Goal: Information Seeking & Learning: Learn about a topic

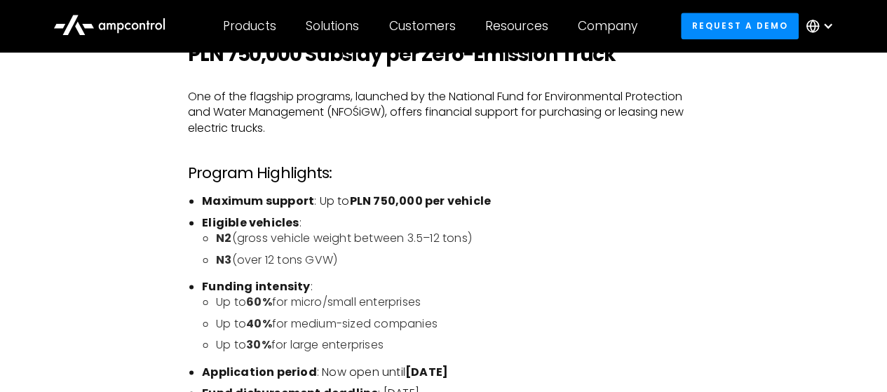
scroll to position [912, 0]
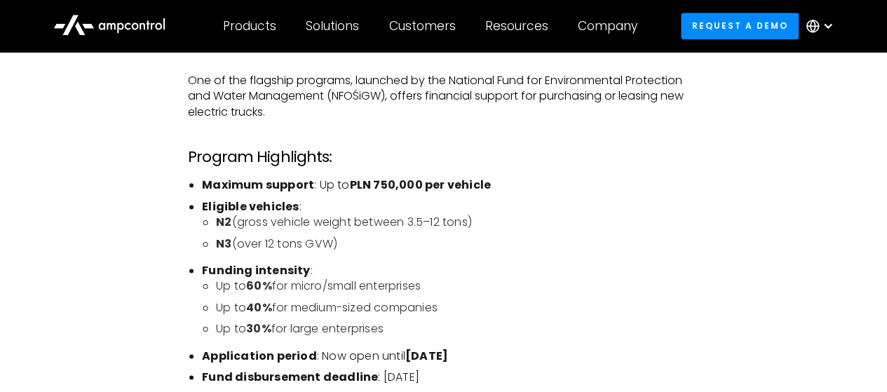
click at [399, 245] on li "N3 (over 12 tons GVW)" at bounding box center [457, 243] width 483 height 15
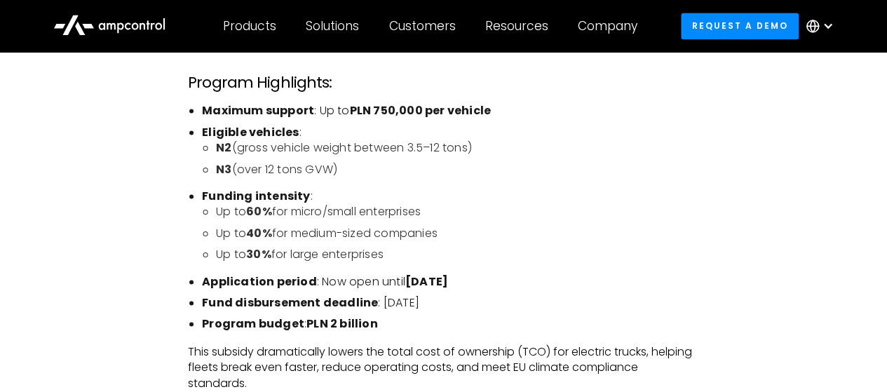
scroll to position [1052, 0]
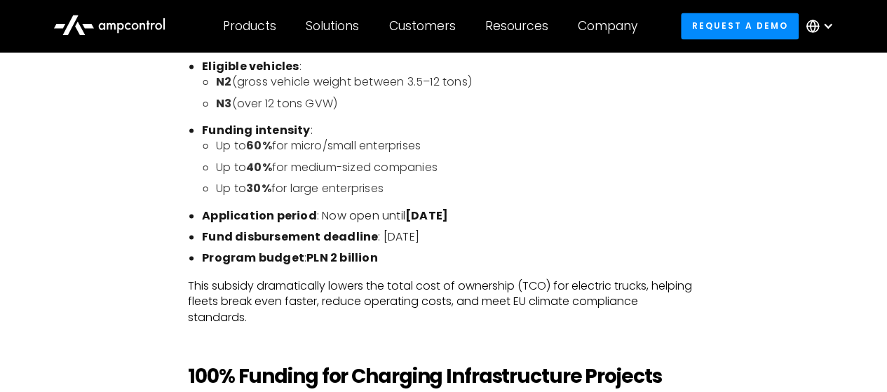
click at [221, 145] on li "Up to 60% for micro/small enterprises" at bounding box center [457, 145] width 483 height 15
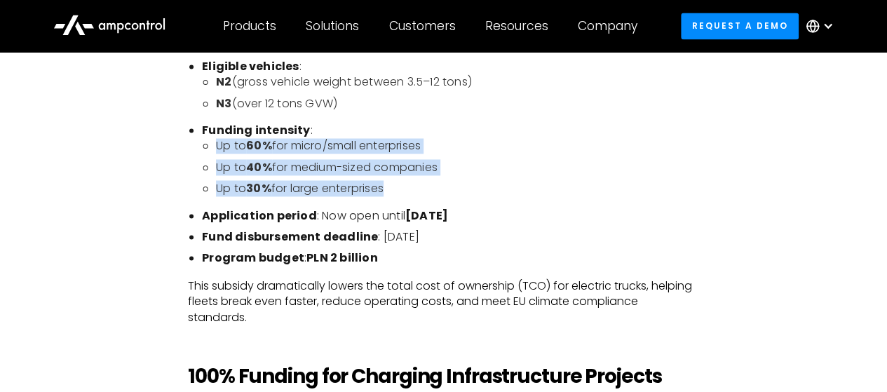
drag, startPoint x: 221, startPoint y: 145, endPoint x: 419, endPoint y: 184, distance: 202.4
click at [419, 184] on ul "Up to 60% for micro/small enterprises Up to 40% for medium-sized companies Up t…" at bounding box center [450, 167] width 497 height 58
click at [419, 184] on li "Up to 30% for large enterprises" at bounding box center [457, 188] width 483 height 15
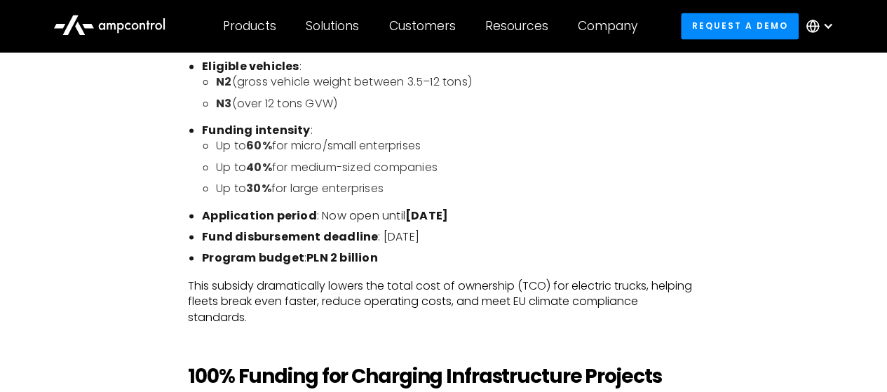
click at [419, 184] on li "Up to 30% for large enterprises" at bounding box center [457, 188] width 483 height 15
click at [416, 144] on li "Up to 60% for micro/small enterprises" at bounding box center [457, 145] width 483 height 15
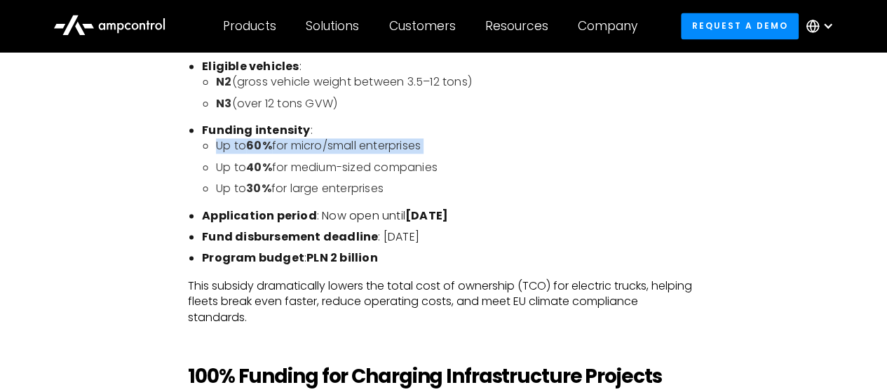
click at [416, 144] on li "Up to 60% for micro/small enterprises" at bounding box center [457, 145] width 483 height 15
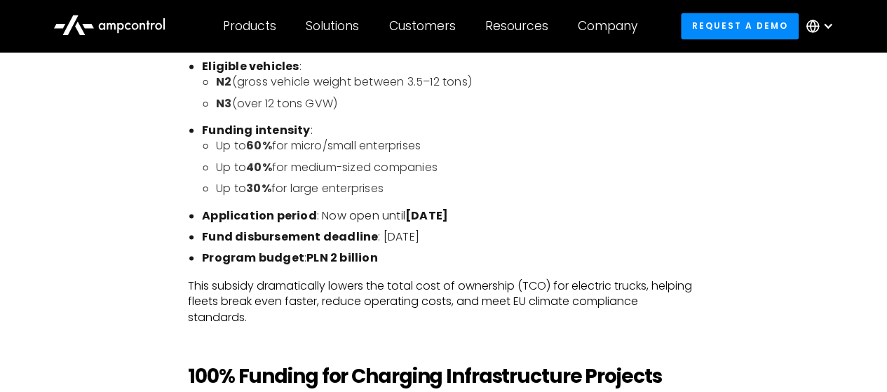
click at [339, 214] on li "Application period : Now open until [DATE]" at bounding box center [450, 215] width 497 height 15
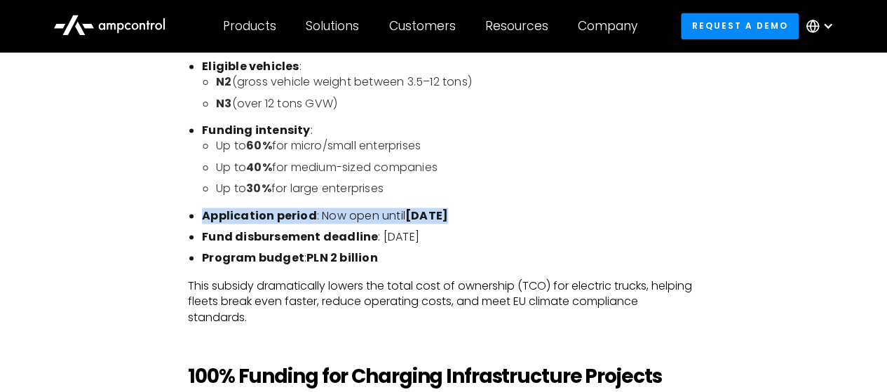
click at [339, 214] on li "Application period : Now open until [DATE]" at bounding box center [450, 215] width 497 height 15
click at [328, 215] on li "Application period : Now open until [DATE]" at bounding box center [450, 215] width 497 height 15
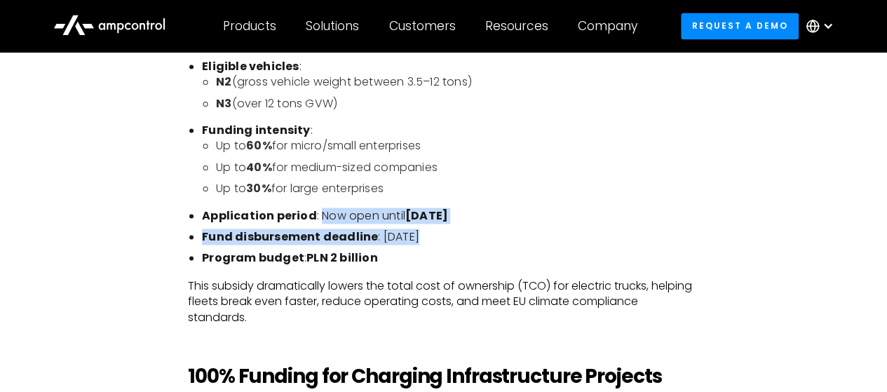
drag, startPoint x: 328, startPoint y: 215, endPoint x: 470, endPoint y: 227, distance: 142.1
click at [470, 227] on ul "Maximum support : Up to PLN 750,000 per vehicle Eligible vehicles : N2 (gross v…" at bounding box center [443, 151] width 511 height 229
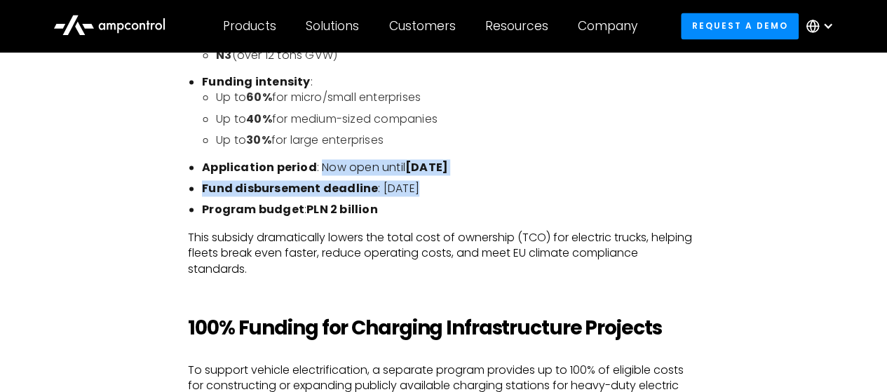
scroll to position [1122, 0]
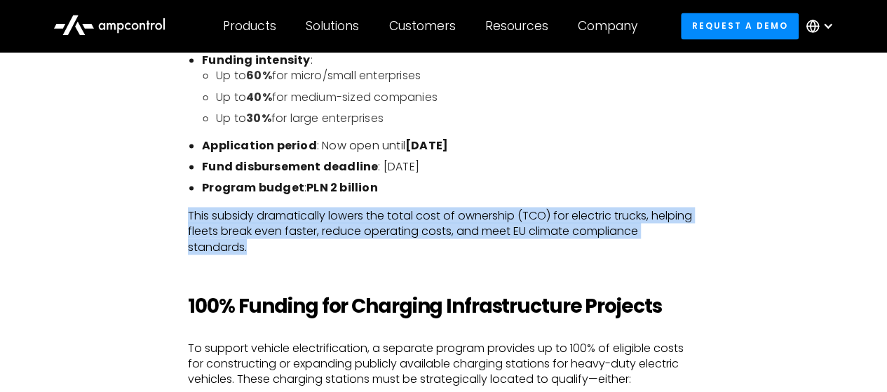
drag, startPoint x: 180, startPoint y: 218, endPoint x: 522, endPoint y: 241, distance: 342.4
click at [522, 241] on p "This subsidy dramatically lowers the total cost of ownership (TCO) for electric…" at bounding box center [443, 231] width 511 height 47
drag, startPoint x: 522, startPoint y: 241, endPoint x: 184, endPoint y: 212, distance: 339.4
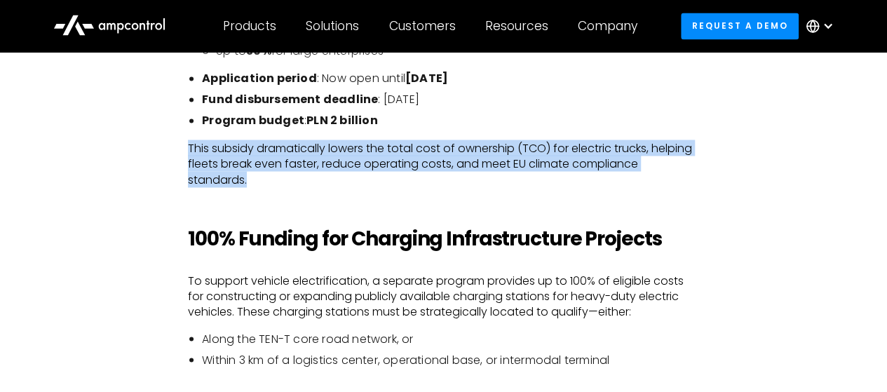
scroll to position [1263, 0]
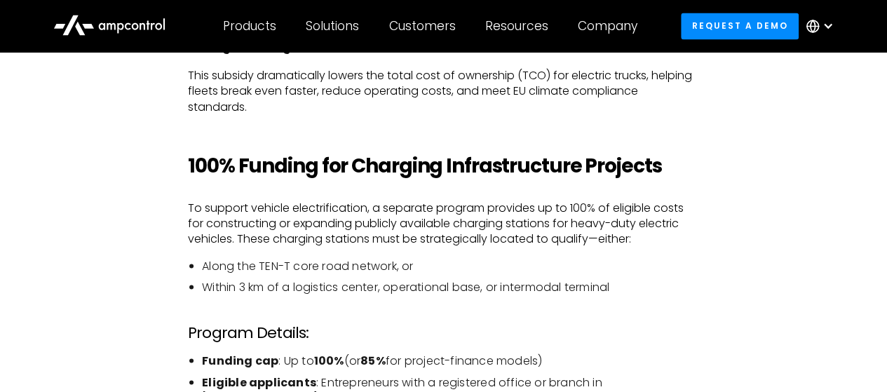
click at [340, 288] on li "Within 3 km of a logistics center, operational base, or intermodal terminal" at bounding box center [450, 286] width 497 height 15
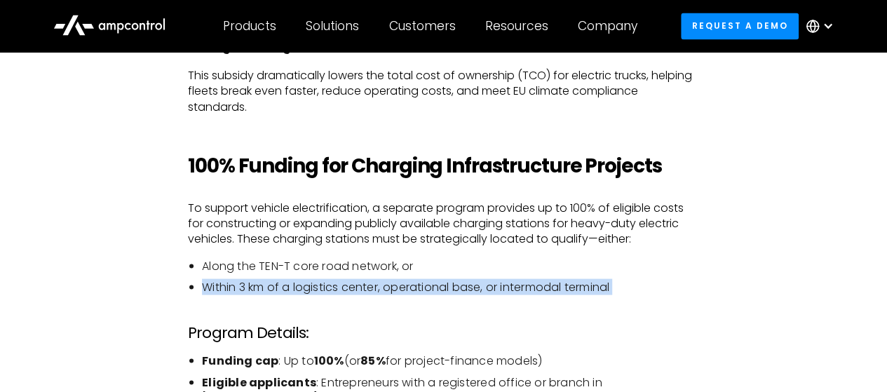
click at [340, 288] on li "Within 3 km of a logistics center, operational base, or intermodal terminal" at bounding box center [450, 286] width 497 height 15
click at [321, 290] on li "Within 3 km of a logistics center, operational base, or intermodal terminal" at bounding box center [450, 286] width 497 height 15
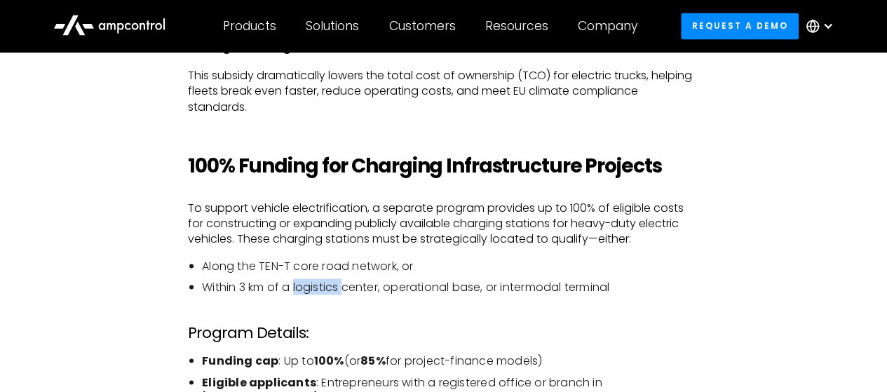
click at [321, 290] on li "Within 3 km of a logistics center, operational base, or intermodal terminal" at bounding box center [450, 286] width 497 height 15
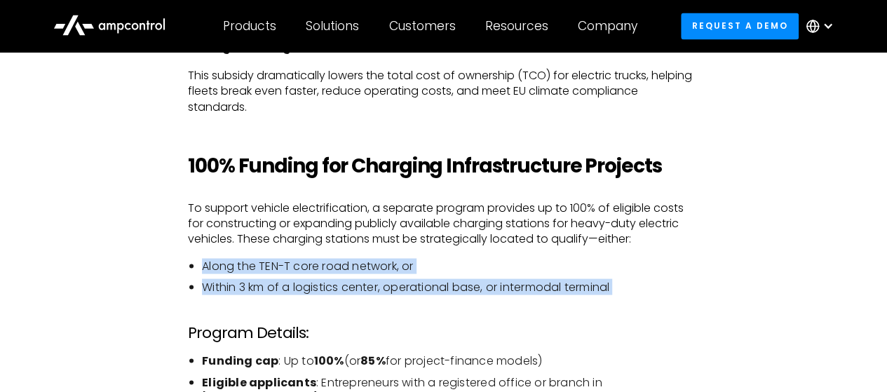
drag, startPoint x: 321, startPoint y: 290, endPoint x: 323, endPoint y: 264, distance: 25.3
click at [323, 264] on ul "Along the TEN-T core road network, or Within 3 km of a logistics center, operat…" at bounding box center [443, 276] width 511 height 37
click at [323, 264] on li "Along the TEN-T core road network, or" at bounding box center [450, 265] width 497 height 15
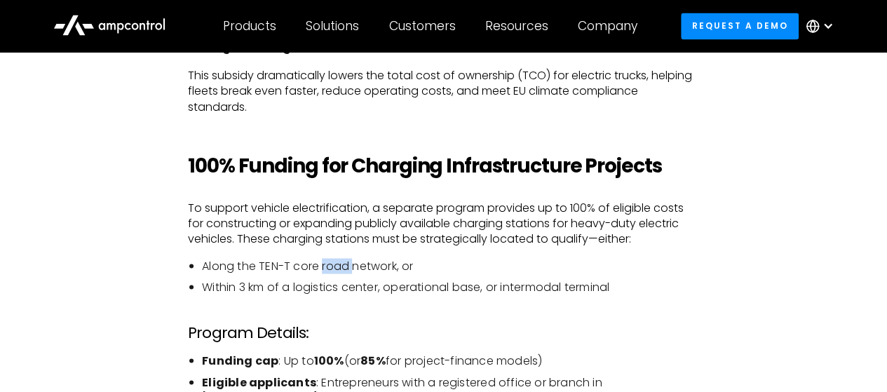
click at [323, 264] on li "Along the TEN-T core road network, or" at bounding box center [450, 265] width 497 height 15
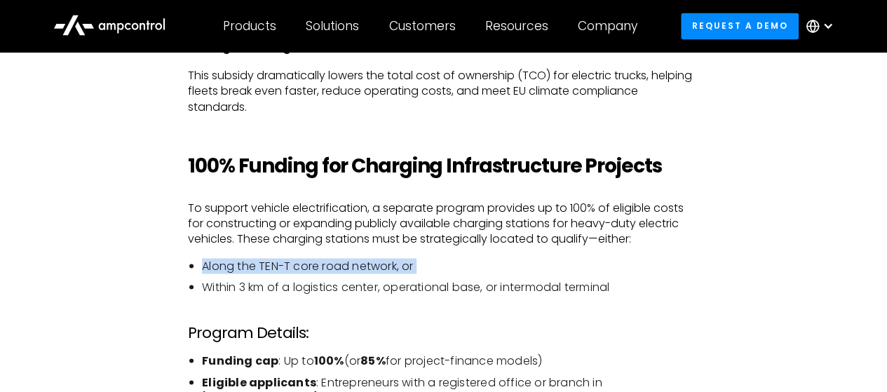
click at [323, 264] on li "Along the TEN-T core road network, or" at bounding box center [450, 265] width 497 height 15
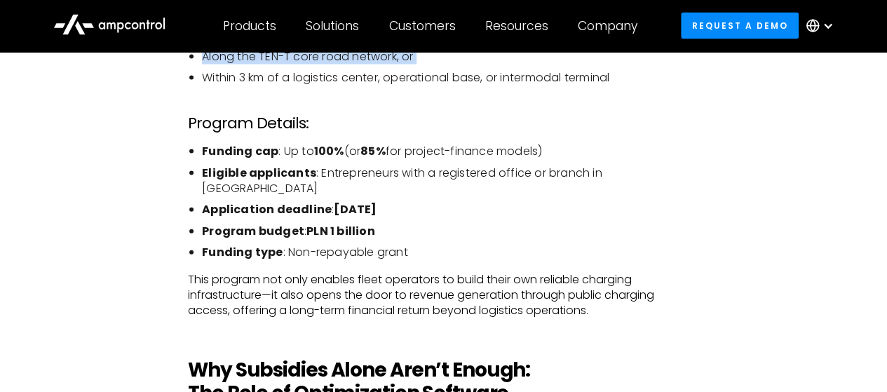
scroll to position [1473, 0]
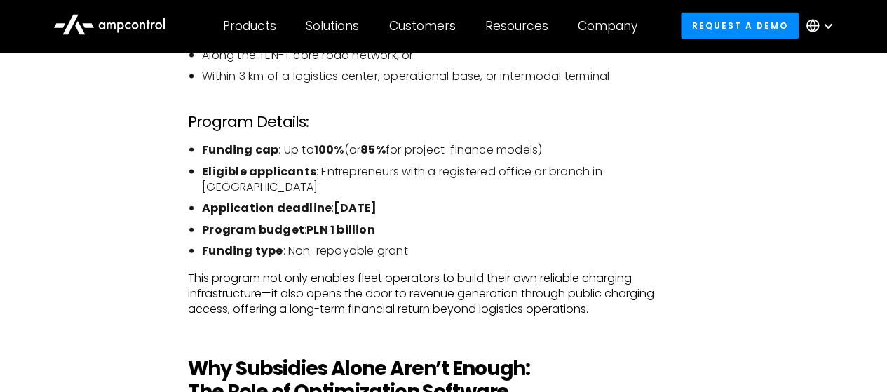
click at [223, 147] on strong "Funding cap" at bounding box center [240, 150] width 76 height 16
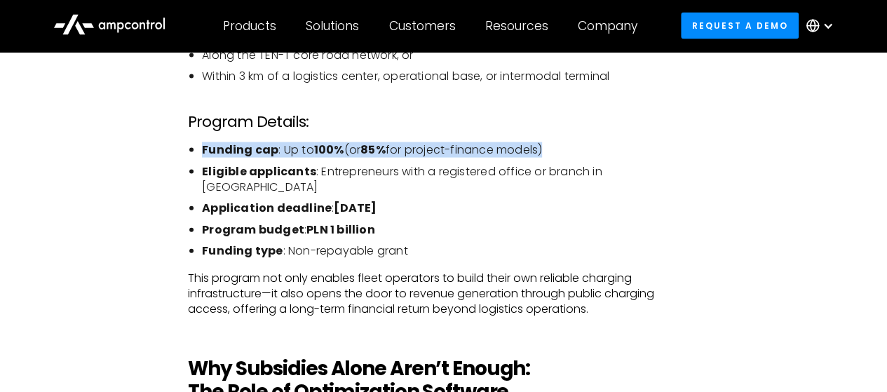
click at [223, 147] on strong "Funding cap" at bounding box center [240, 150] width 76 height 16
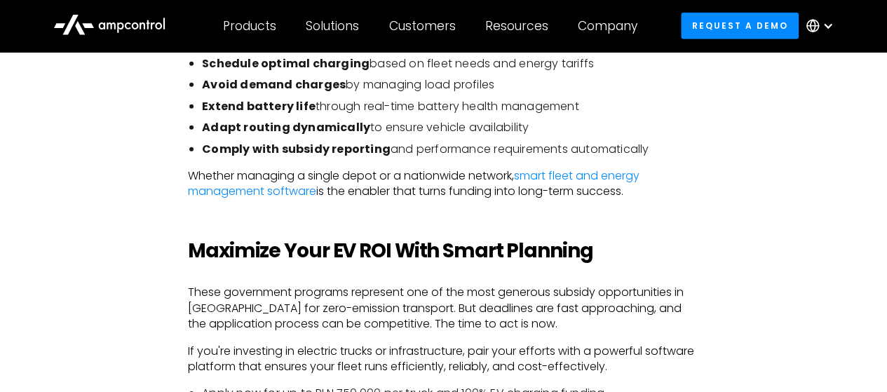
scroll to position [2104, 0]
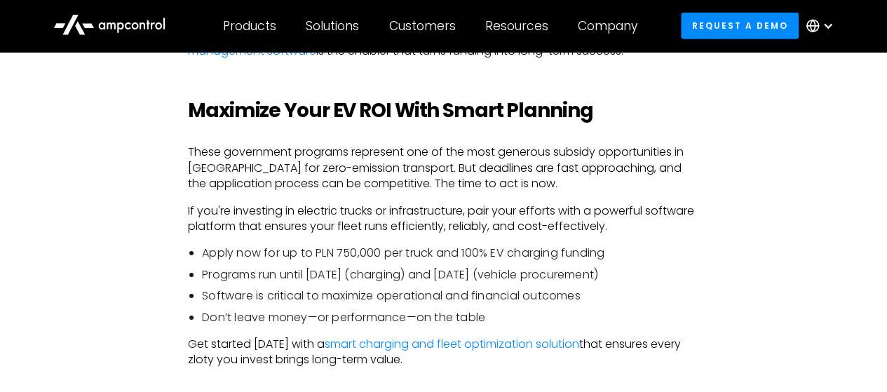
click at [549, 246] on li "Apply now for up to PLN 750,000 per truck and 100% EV charging funding" at bounding box center [450, 253] width 497 height 15
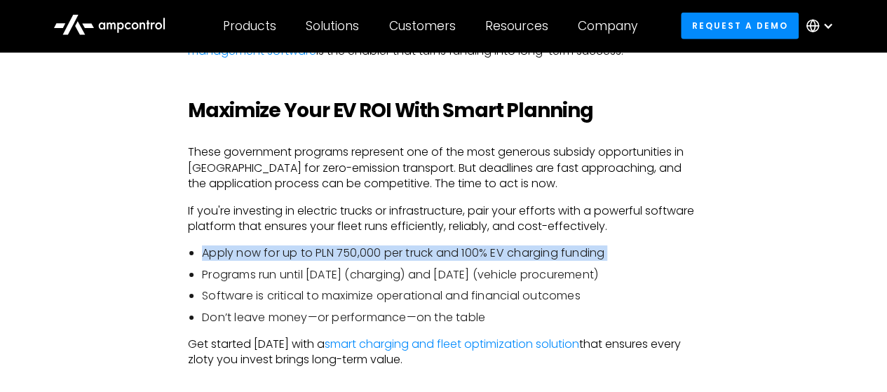
click at [549, 246] on li "Apply now for up to PLN 750,000 per truck and 100% EV charging funding" at bounding box center [450, 253] width 497 height 15
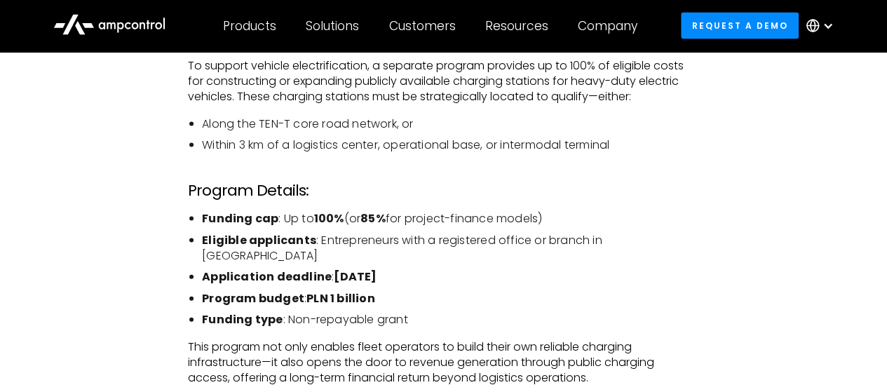
scroll to position [1192, 0]
